Goal: Task Accomplishment & Management: Use online tool/utility

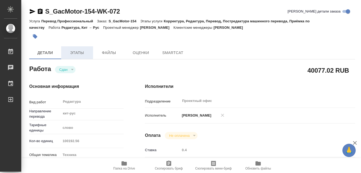
type textarea "x"
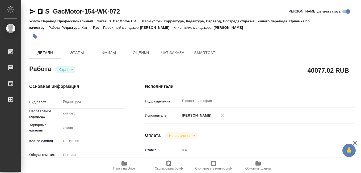
type textarea "x"
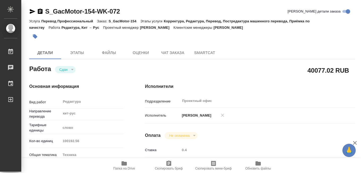
type textarea "x"
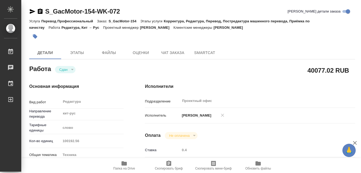
scroll to position [53, 0]
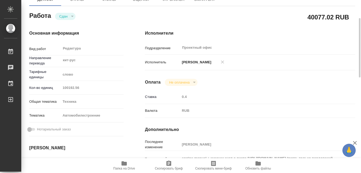
click at [125, 166] on span "Папка на Drive" at bounding box center [124, 168] width 22 height 4
